Goal: Task Accomplishment & Management: Use online tool/utility

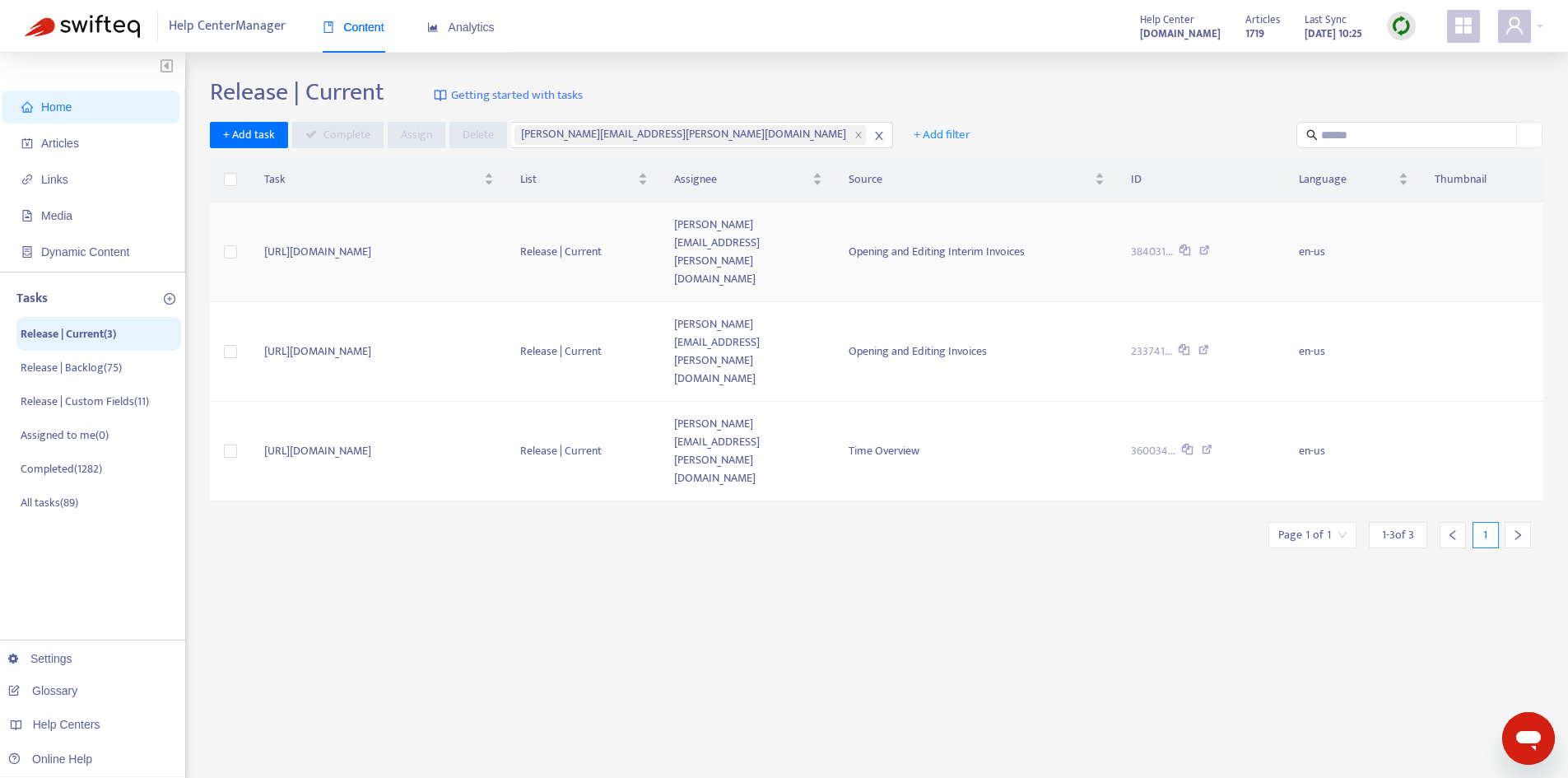
click at [508, 223] on td "[URL][DOMAIN_NAME]" at bounding box center [379, 252] width 256 height 100
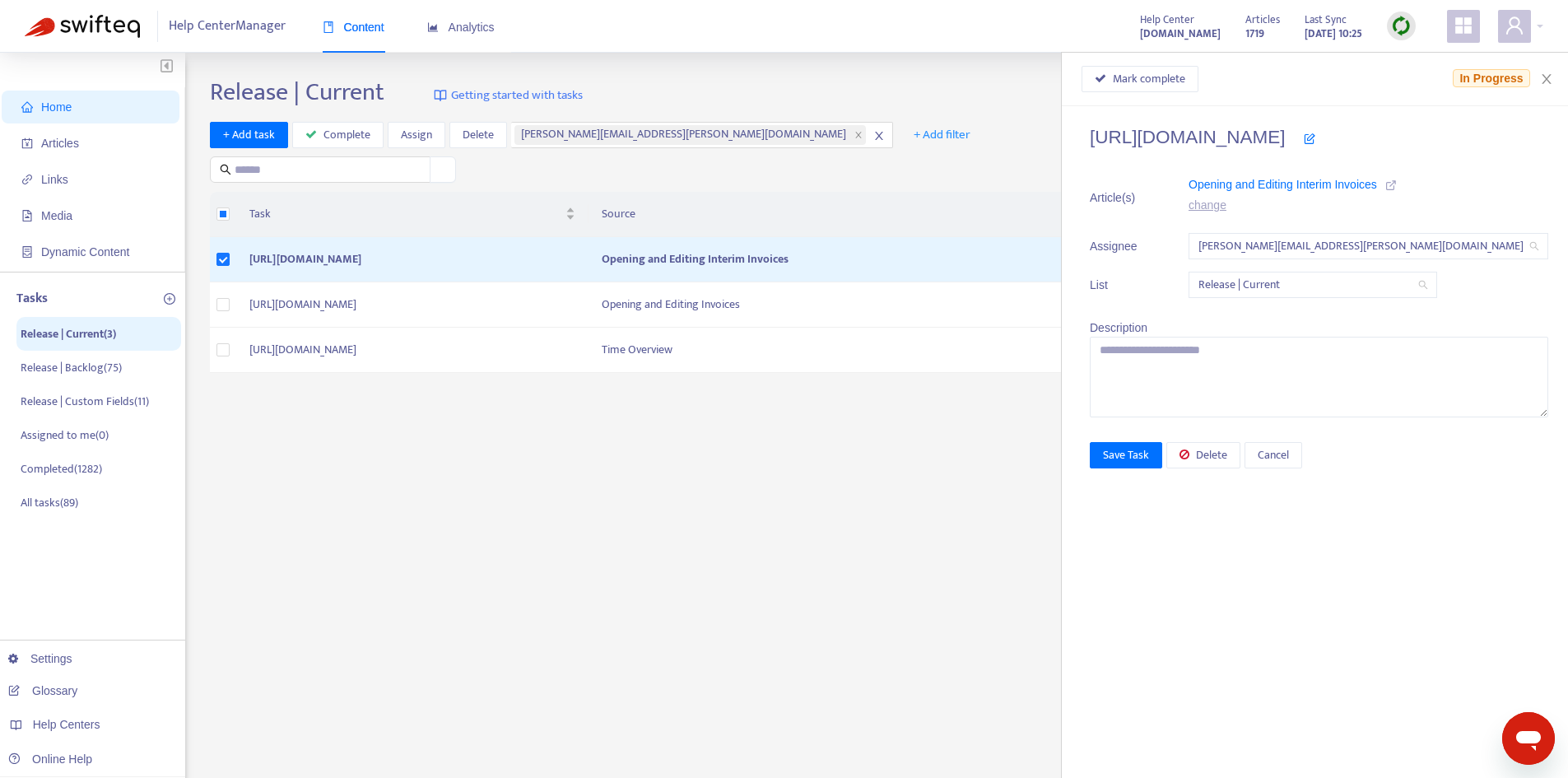
click at [1397, 185] on icon at bounding box center [1390, 184] width 11 height 11
click at [1185, 86] on span "Mark complete" at bounding box center [1149, 79] width 72 height 18
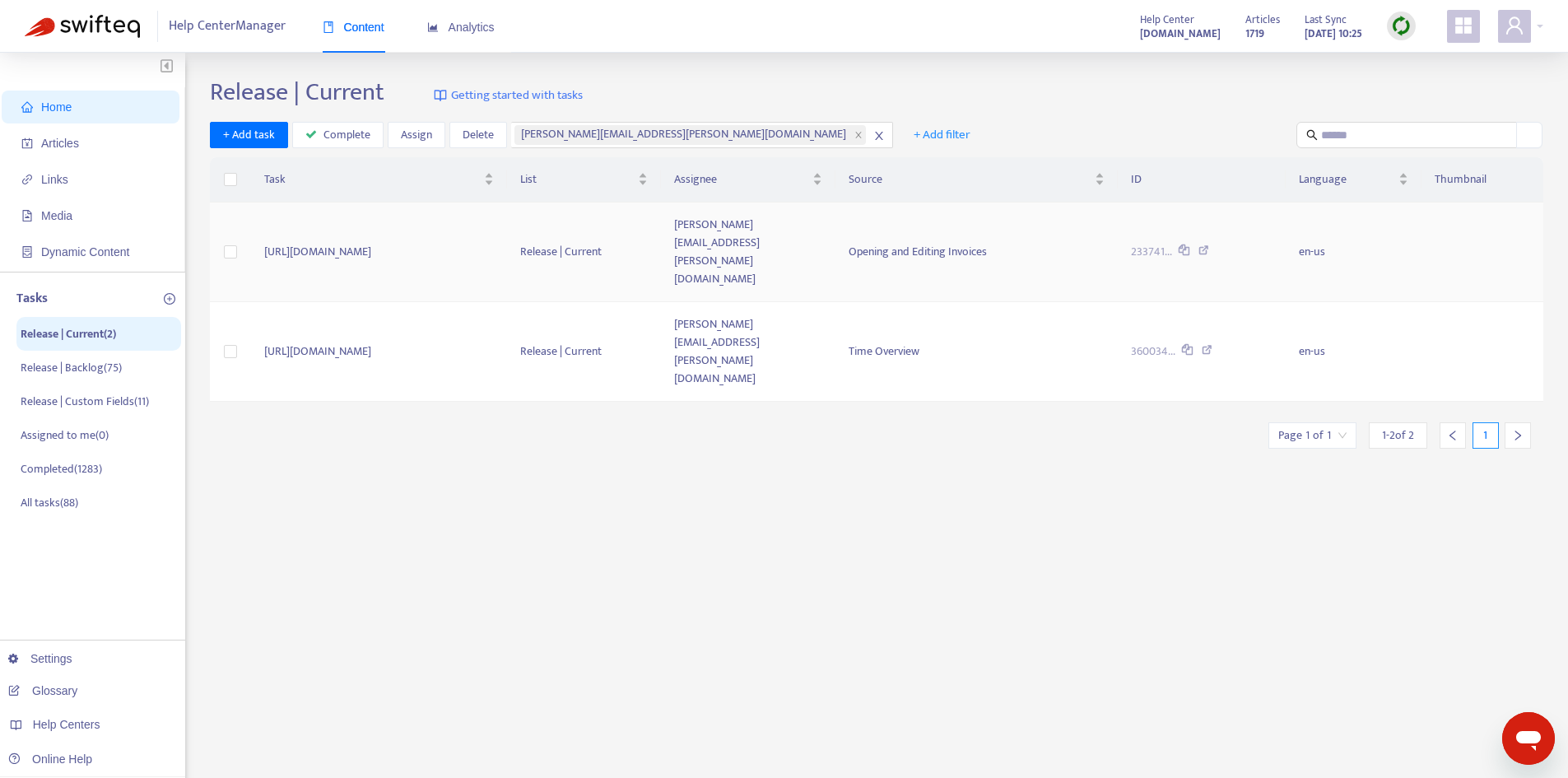
click at [492, 215] on td "[URL][DOMAIN_NAME]" at bounding box center [379, 252] width 256 height 100
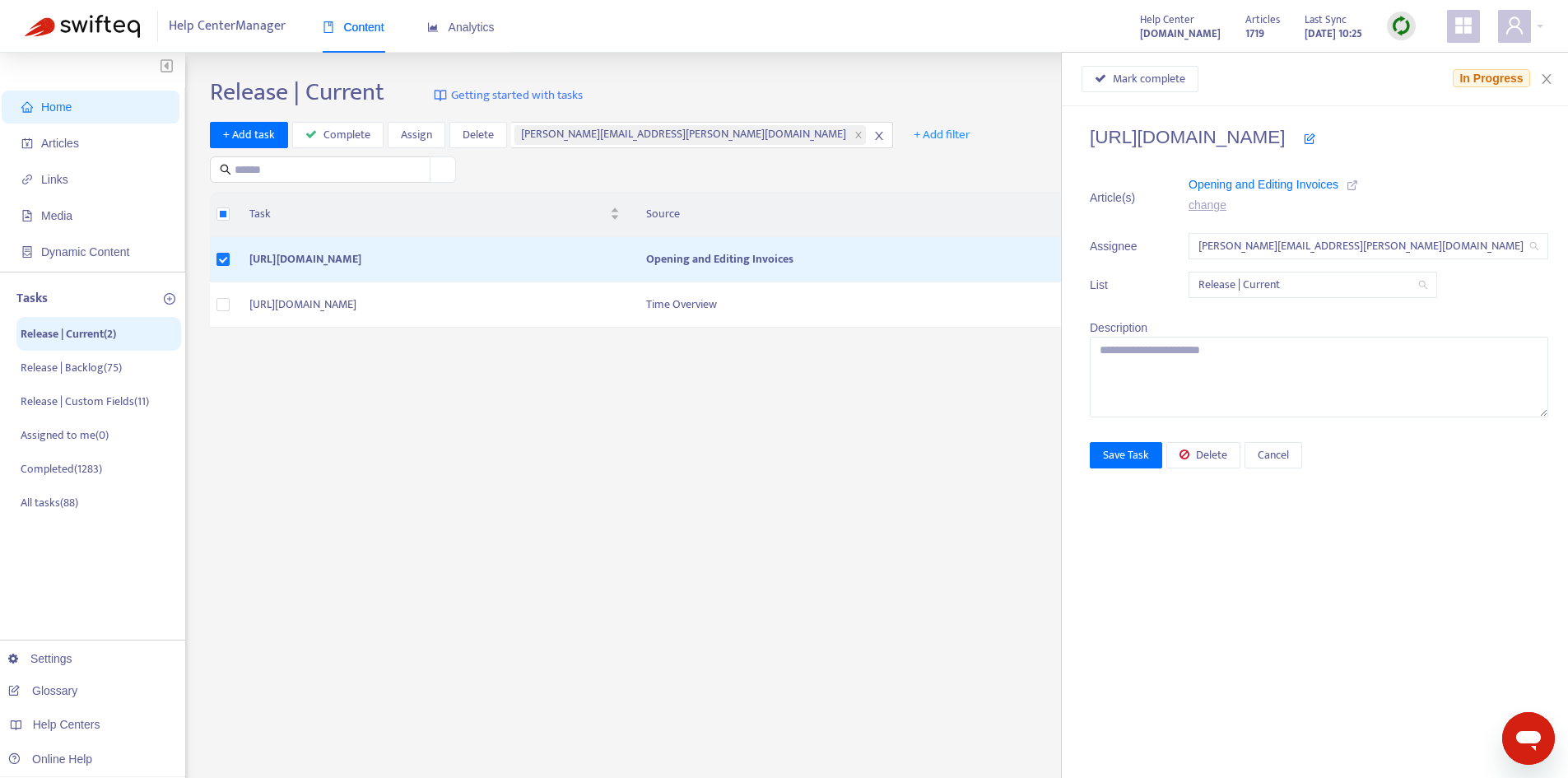
click at [1359, 184] on icon at bounding box center [1352, 184] width 11 height 11
click at [1181, 79] on span "Mark complete" at bounding box center [1149, 79] width 72 height 18
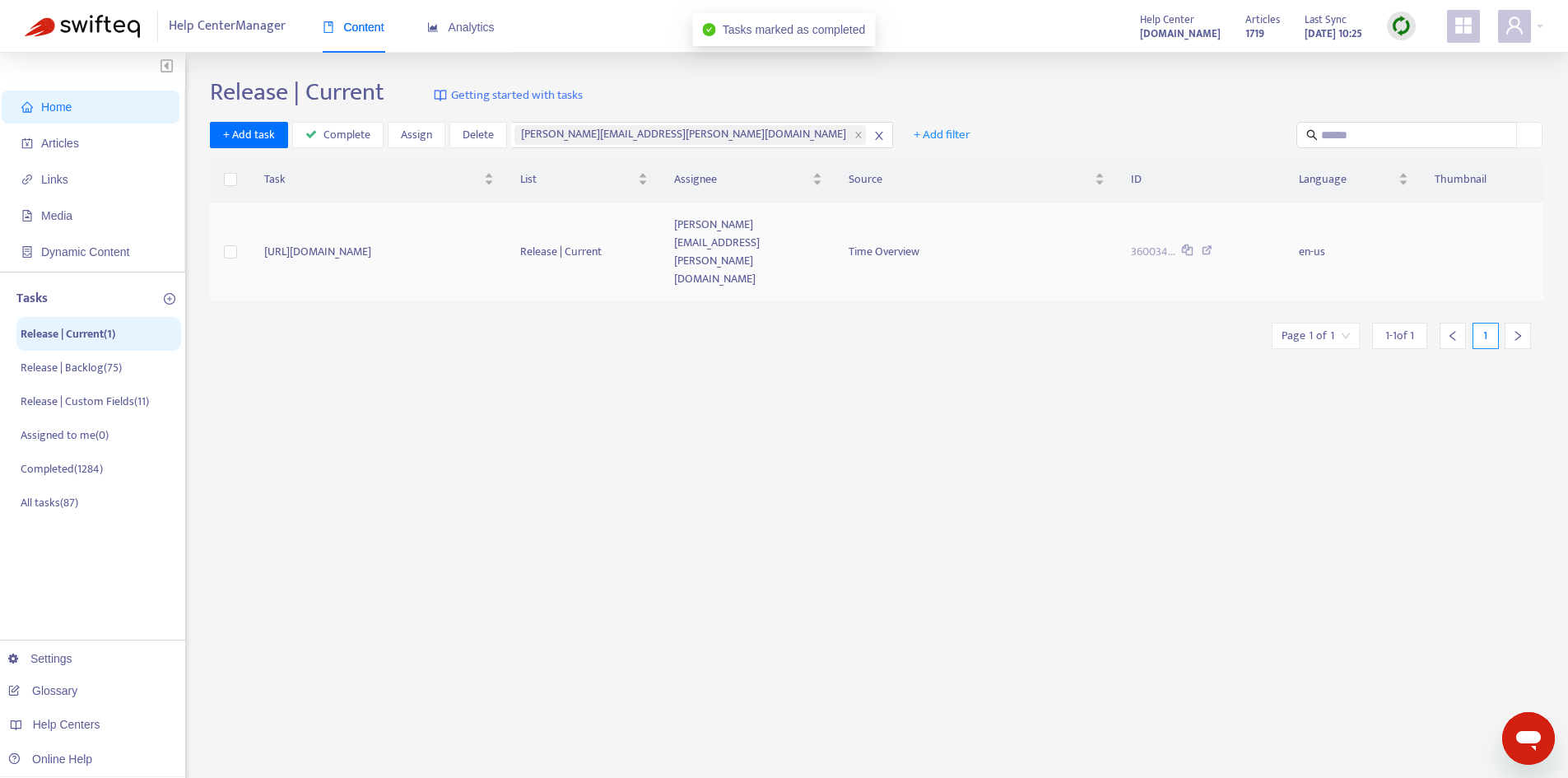
click at [508, 229] on td "[URL][DOMAIN_NAME]" at bounding box center [379, 252] width 256 height 100
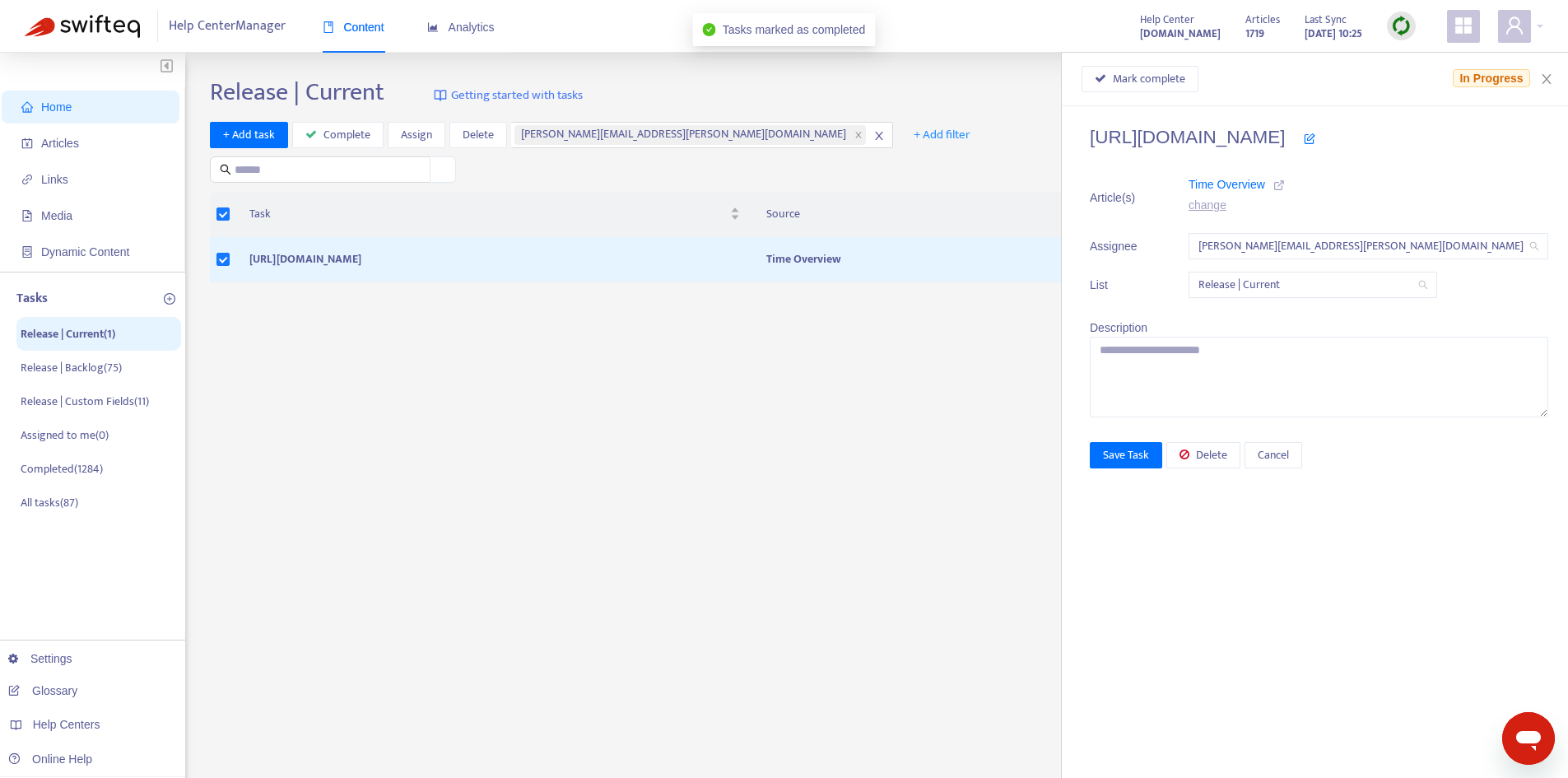
click at [1285, 179] on icon at bounding box center [1279, 184] width 11 height 11
click at [1183, 88] on button "Mark complete" at bounding box center [1140, 79] width 117 height 27
